Goal: Information Seeking & Learning: Learn about a topic

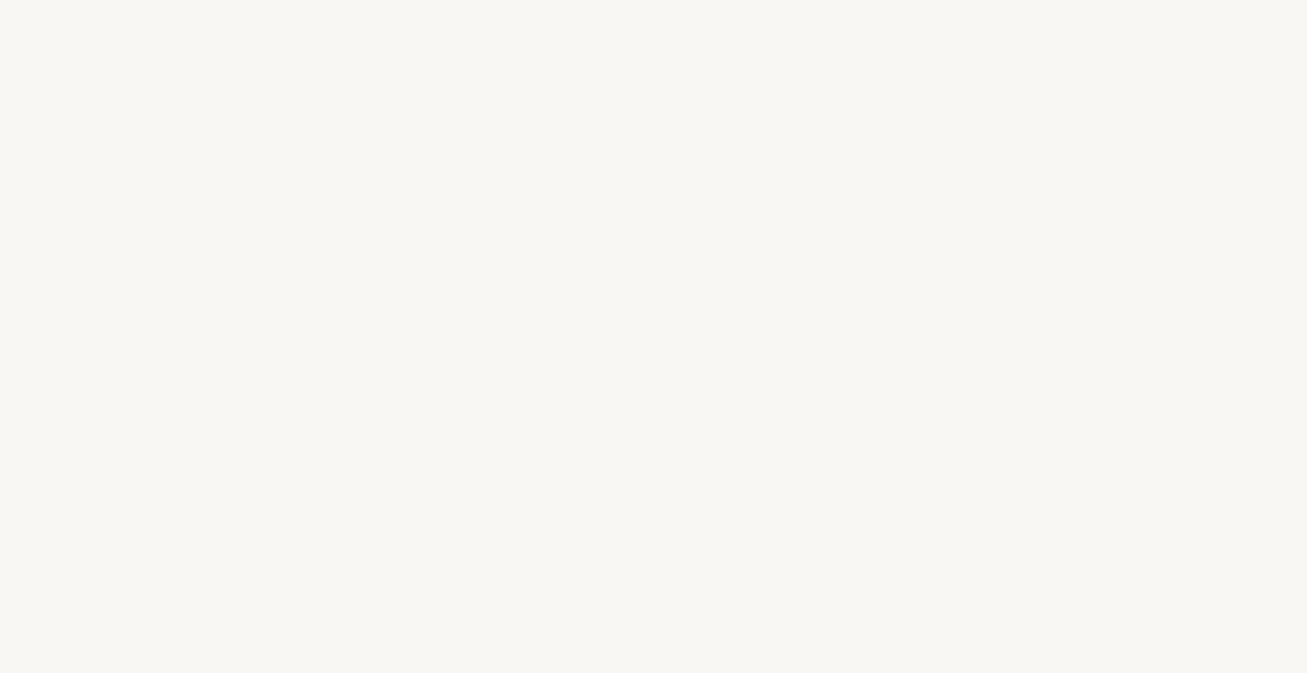
select select "FR"
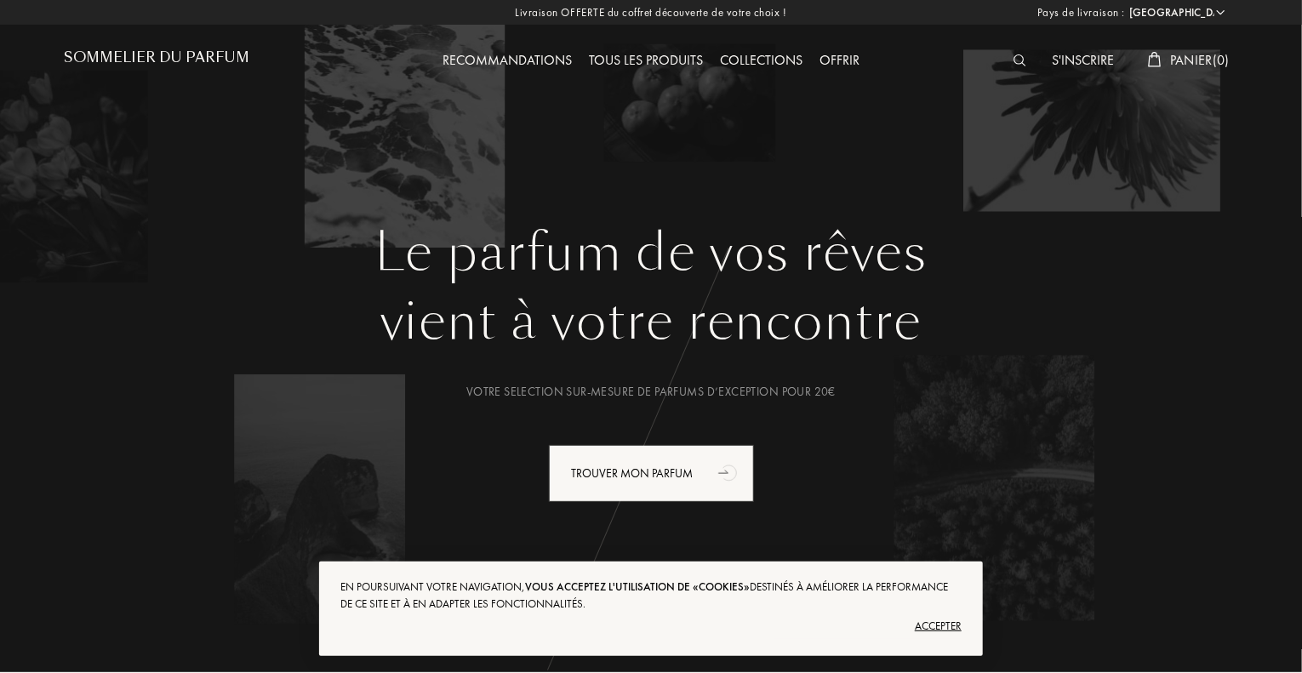
click at [1015, 58] on img at bounding box center [1020, 60] width 13 height 12
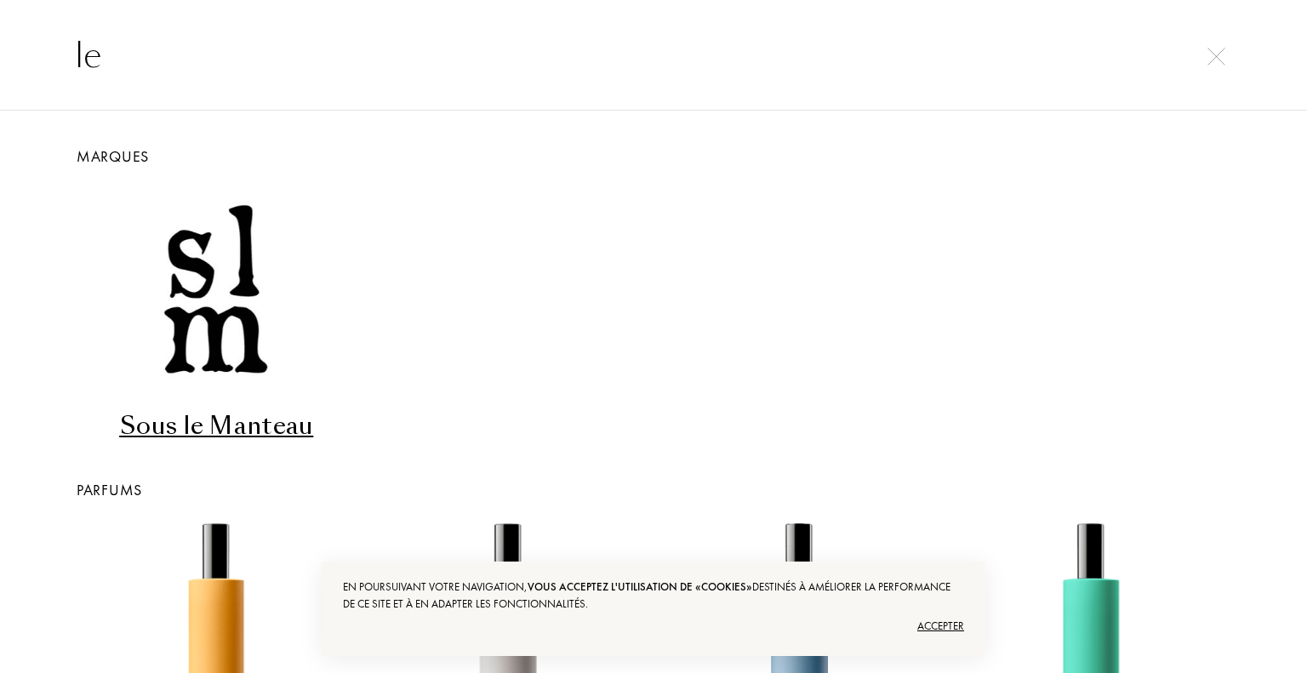
type input "l"
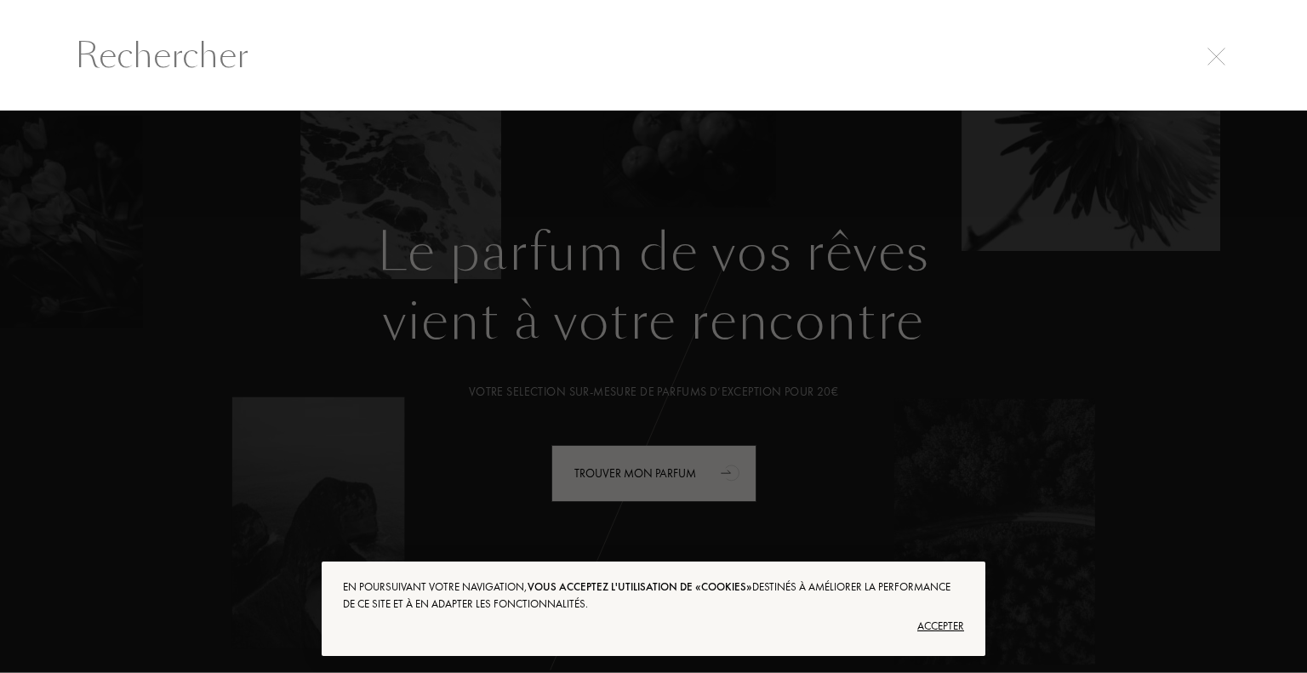
click at [1195, 384] on div at bounding box center [653, 392] width 1307 height 563
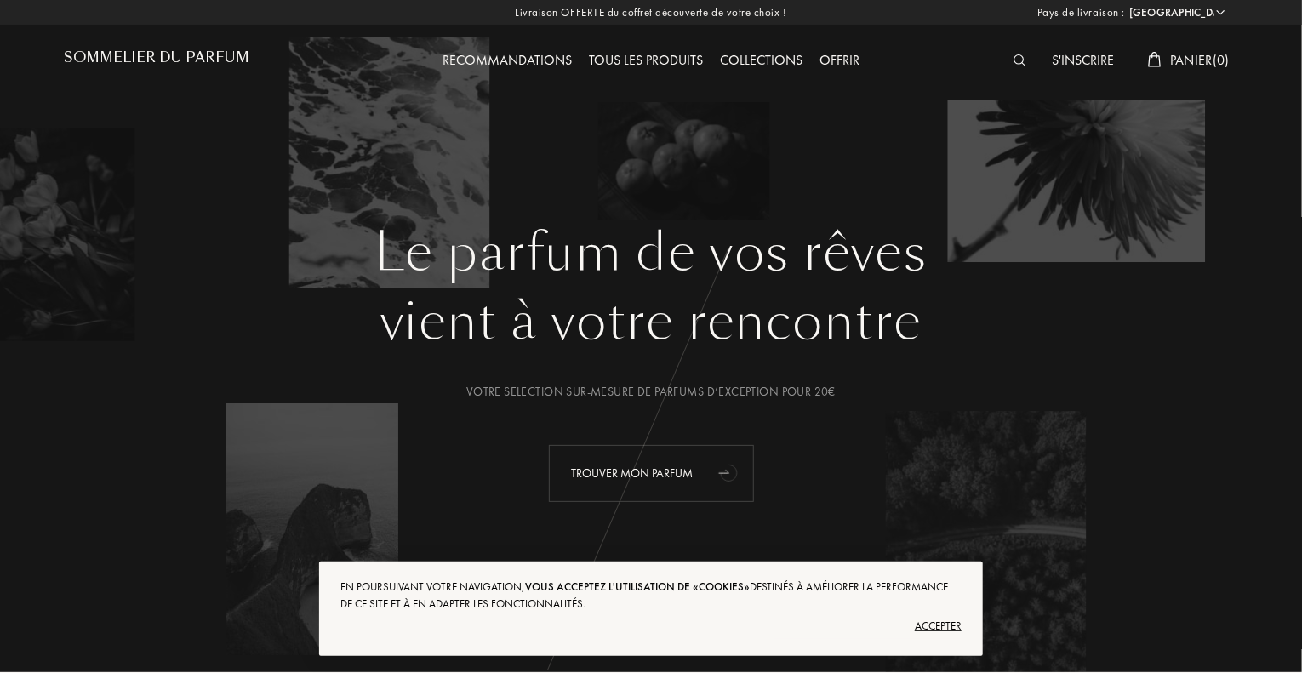
click at [671, 466] on div "Trouver mon parfum" at bounding box center [651, 473] width 205 height 57
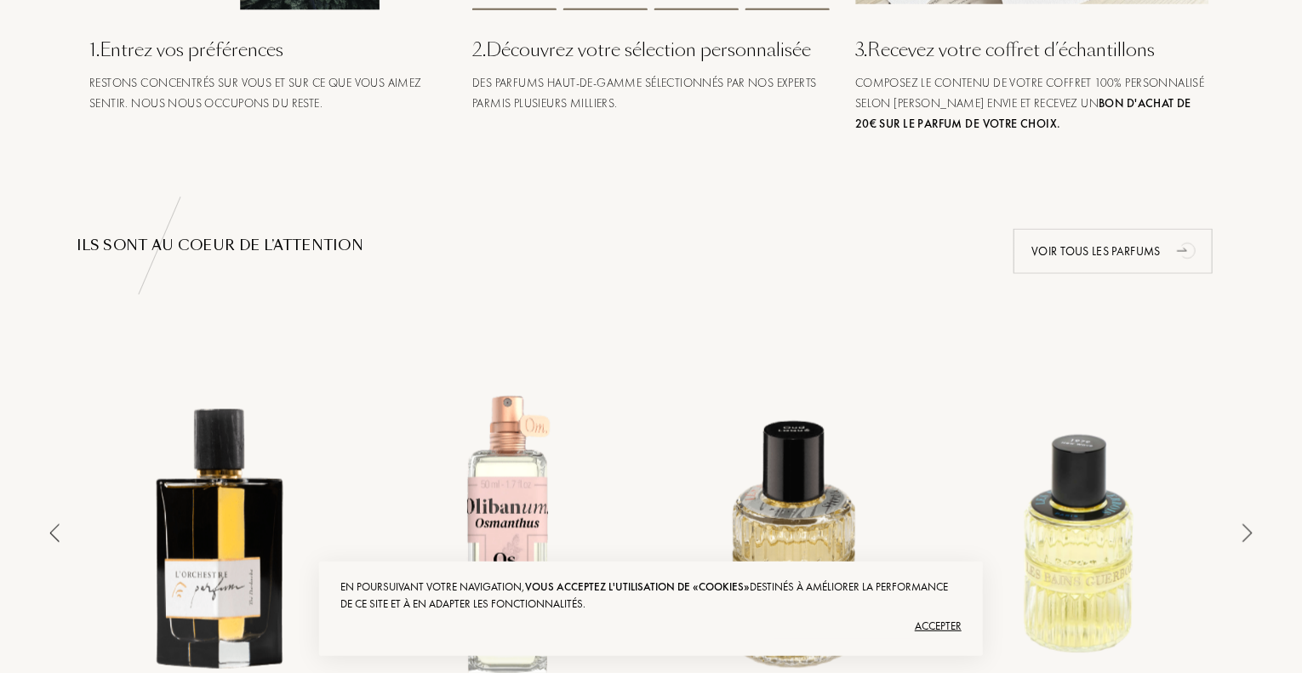
scroll to position [936, 0]
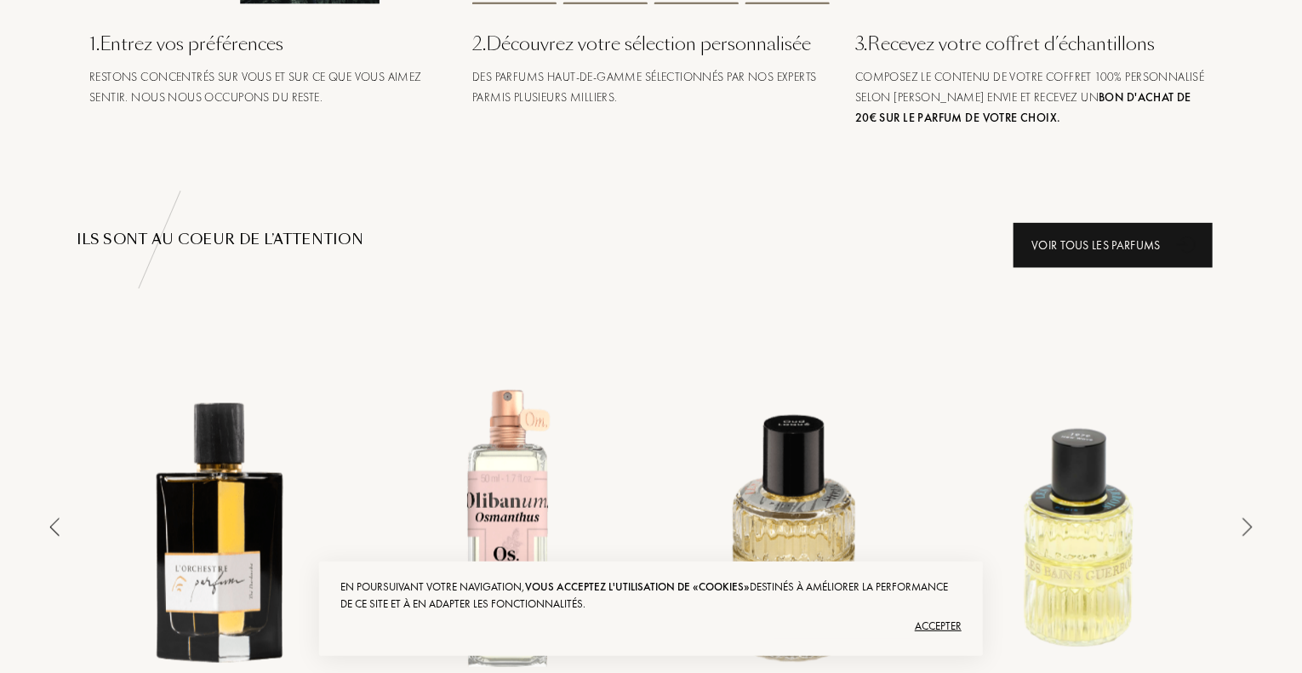
click at [1099, 240] on div "Voir tous les parfums" at bounding box center [1113, 245] width 199 height 45
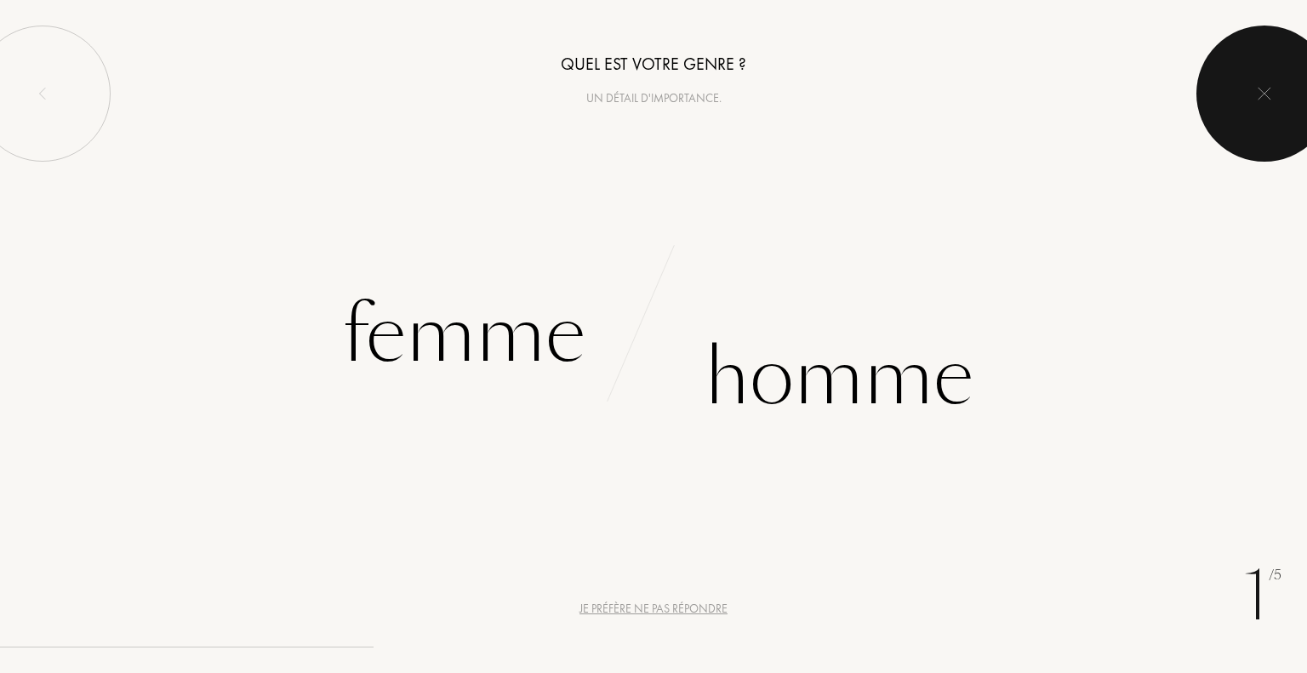
click at [1243, 89] on div at bounding box center [1265, 94] width 136 height 136
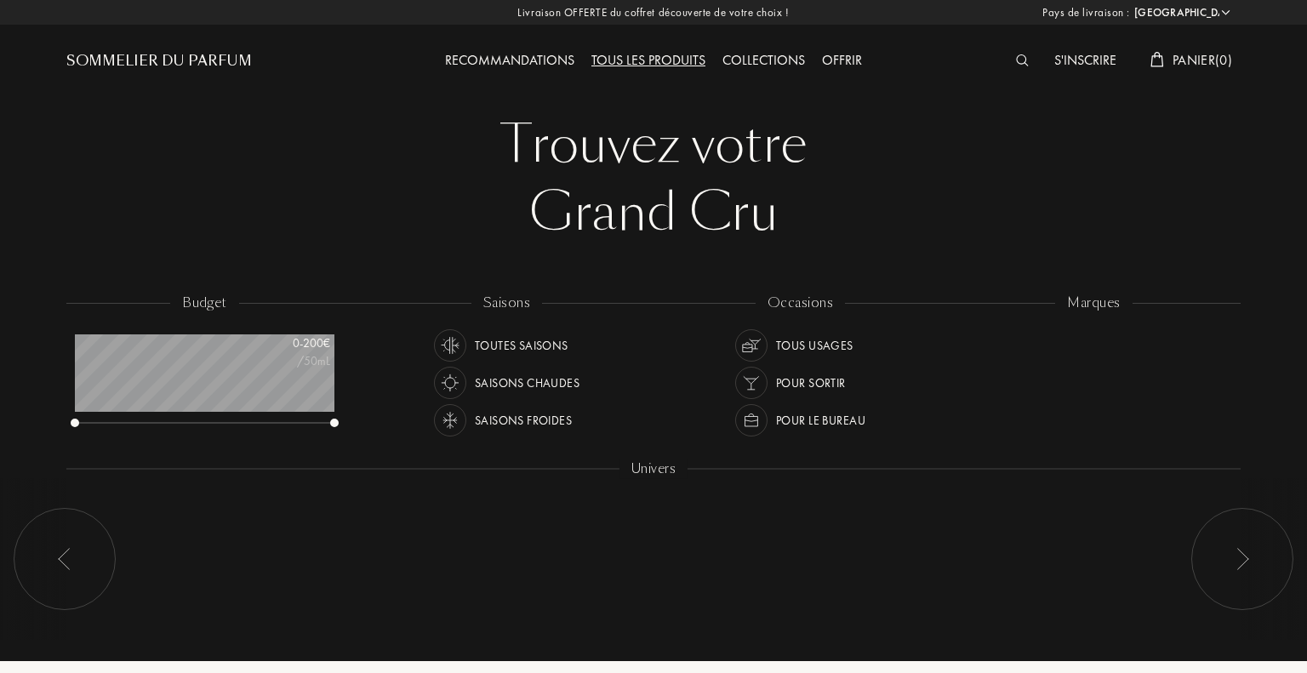
select select "FR"
